Goal: Information Seeking & Learning: Learn about a topic

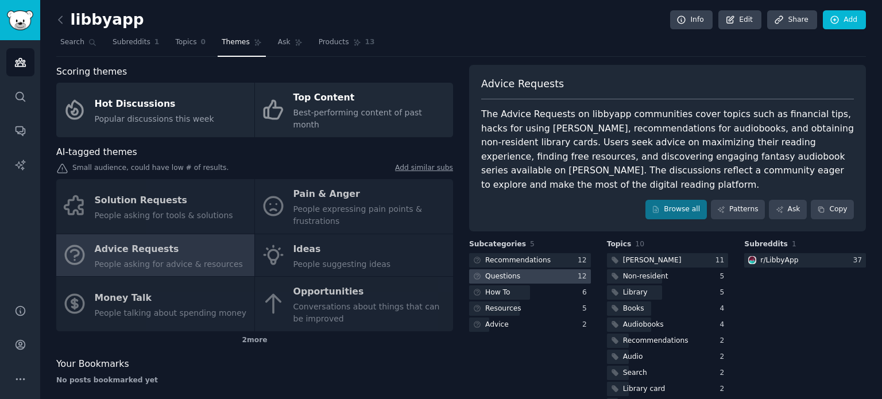
click at [517, 269] on div at bounding box center [530, 276] width 122 height 14
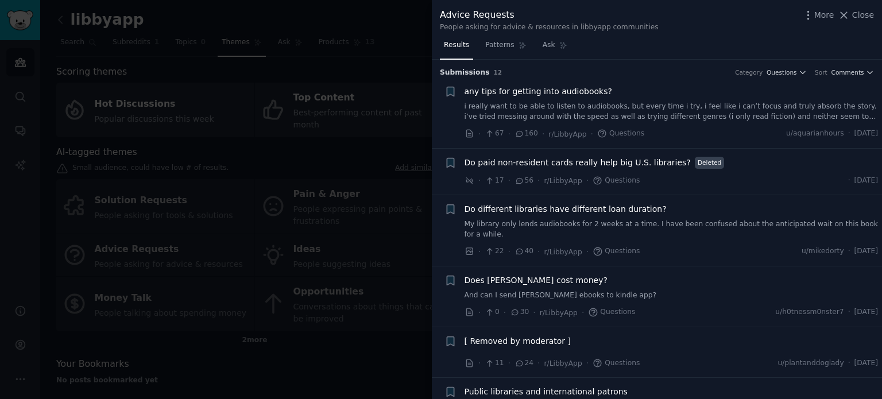
click at [567, 291] on link "And can I send [PERSON_NAME] ebooks to kindle app?" at bounding box center [671, 296] width 414 height 10
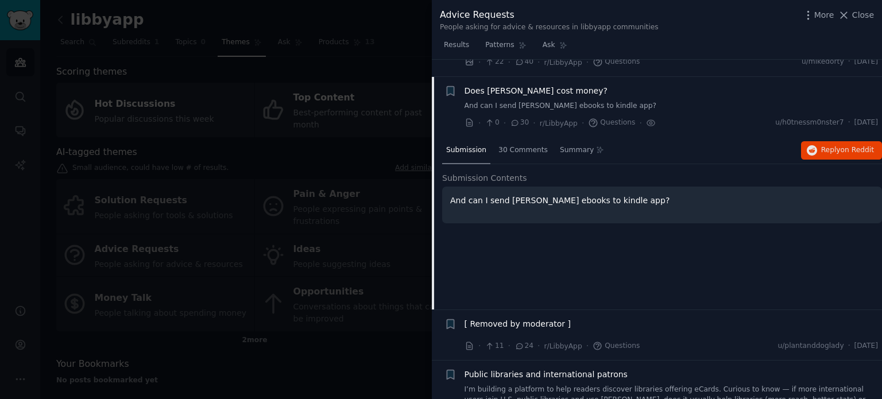
scroll to position [196, 0]
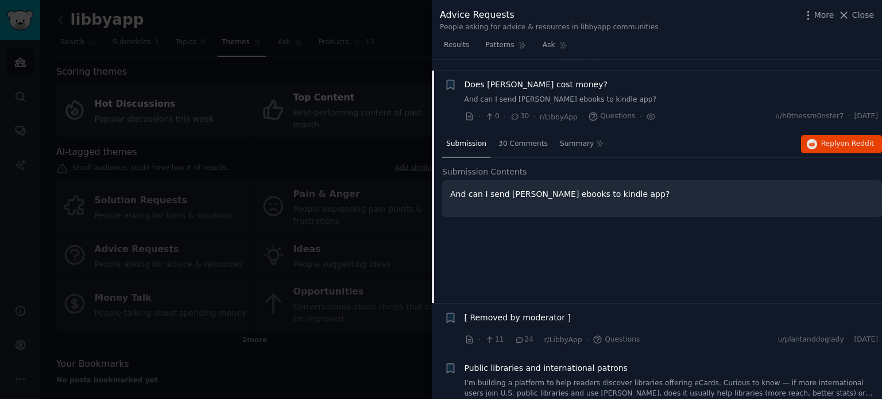
click at [531, 79] on span "Does [PERSON_NAME] cost money?" at bounding box center [535, 85] width 143 height 12
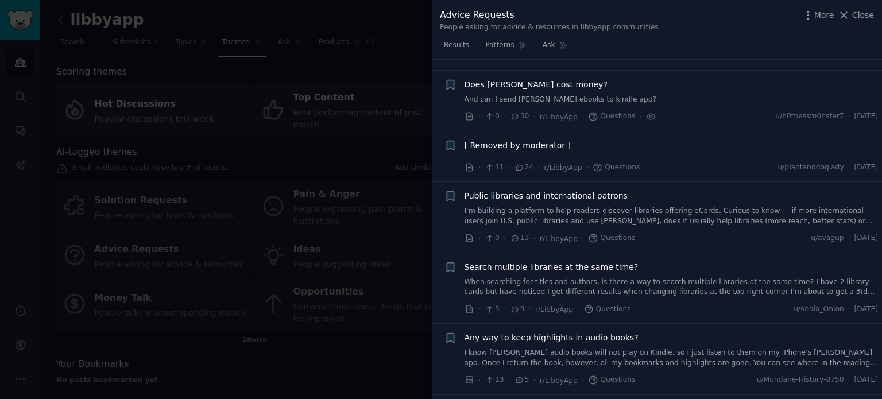
click at [76, 322] on div at bounding box center [441, 199] width 882 height 399
